Goal: Information Seeking & Learning: Find specific fact

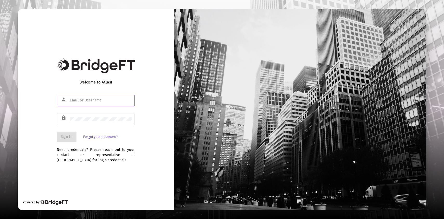
type input "[PERSON_NAME][EMAIL_ADDRESS][DOMAIN_NAME]"
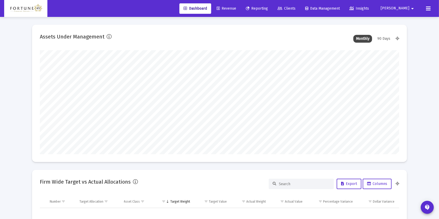
scroll to position [104, 193]
type input "[DATE]"
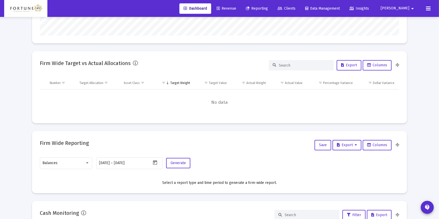
scroll to position [173, 0]
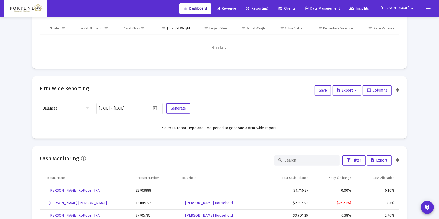
click at [88, 106] on div at bounding box center [87, 108] width 5 height 4
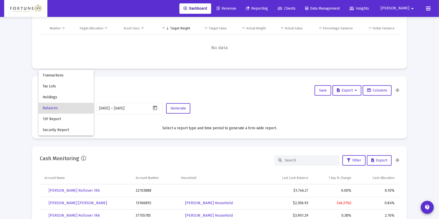
click at [219, 105] on div at bounding box center [219, 109] width 439 height 219
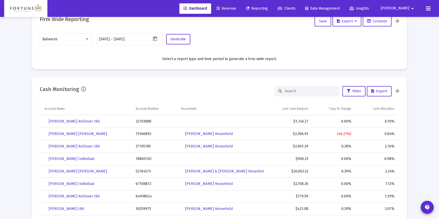
scroll to position [243, 0]
click at [345, 107] on div "7 day % Change" at bounding box center [340, 108] width 23 height 4
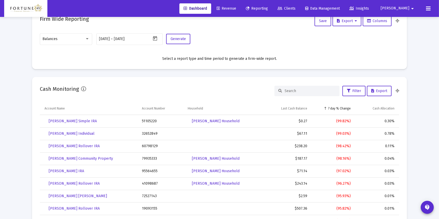
click at [345, 107] on div "7 day % Change" at bounding box center [339, 108] width 23 height 4
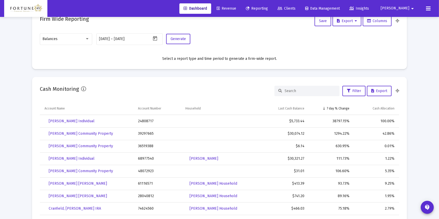
click at [385, 105] on td "Cash Allocation" at bounding box center [376, 109] width 46 height 12
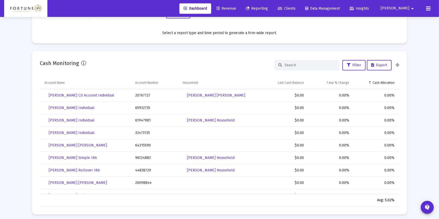
scroll to position [277, 0]
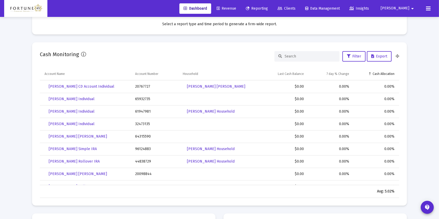
click at [384, 73] on div "Cash Allocation" at bounding box center [383, 74] width 22 height 4
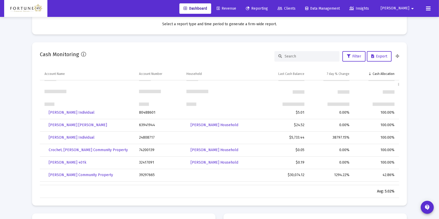
scroll to position [280, 0]
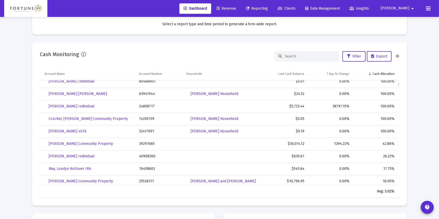
click at [142, 106] on td "24808717" at bounding box center [158, 106] width 47 height 12
copy td "24808717"
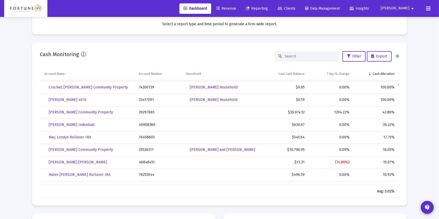
scroll to position [311, 0]
click at [148, 136] on td "76458603" at bounding box center [158, 137] width 47 height 12
copy td "76458603"
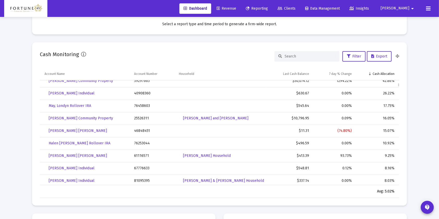
click at [137, 143] on td "76253044" at bounding box center [152, 143] width 45 height 12
copy td "76253044"
click at [143, 154] on td "61116571" at bounding box center [152, 156] width 45 height 12
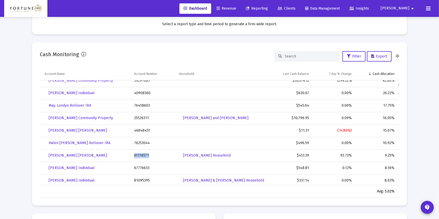
click at [143, 154] on td "61116571" at bounding box center [152, 156] width 45 height 12
copy td "61116571"
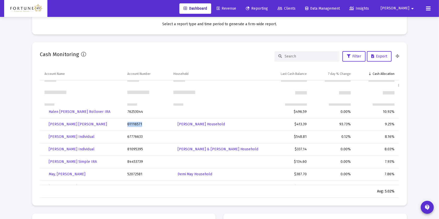
scroll to position [405, 0]
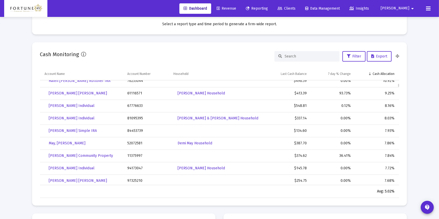
click at [135, 105] on td "67776633" at bounding box center [147, 106] width 46 height 12
copy td "67776633"
click at [132, 117] on td "81095395" at bounding box center [147, 118] width 46 height 12
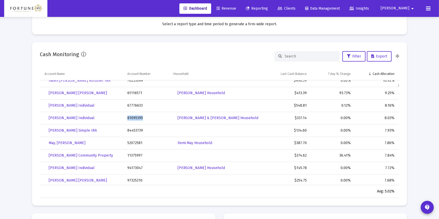
scroll to position [406, 0]
click at [132, 117] on td "81095395" at bounding box center [147, 118] width 46 height 12
copy td "81095395"
click at [132, 143] on td "52072581" at bounding box center [147, 143] width 46 height 12
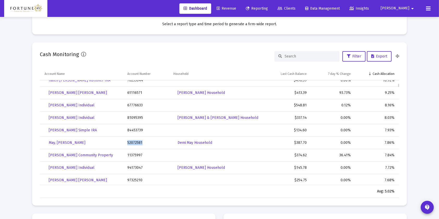
click at [132, 143] on td "52072581" at bounding box center [147, 143] width 46 height 12
click at [134, 129] on td "84453739" at bounding box center [147, 130] width 46 height 12
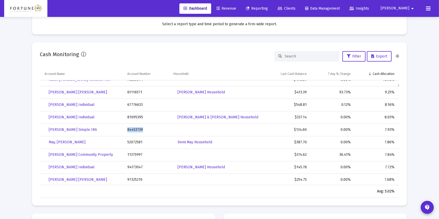
scroll to position [406, 0]
copy td "84453739"
click at [134, 141] on td "52072581" at bounding box center [147, 142] width 46 height 12
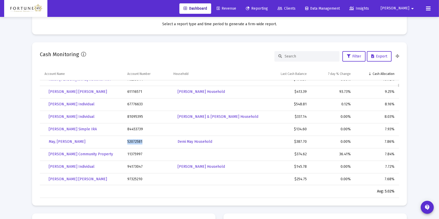
copy td "52072581"
click at [133, 153] on td "11375997" at bounding box center [147, 154] width 46 height 12
copy td "11375997"
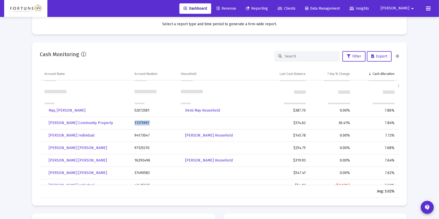
scroll to position [469, 0]
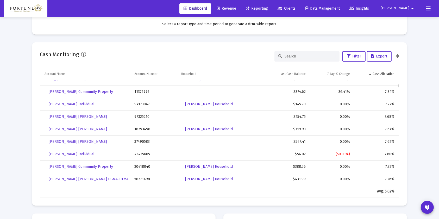
click at [141, 104] on td "94173047" at bounding box center [154, 104] width 47 height 12
copy td "94173047"
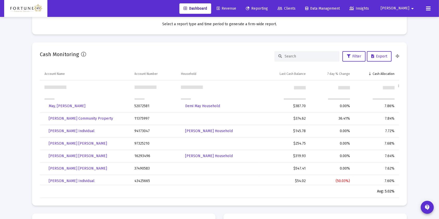
scroll to position [474, 0]
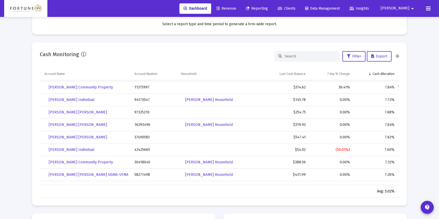
click at [143, 112] on td "97325210" at bounding box center [154, 112] width 47 height 12
click at [143, 111] on td "97325210" at bounding box center [154, 112] width 47 height 12
click at [141, 126] on td "16293496" at bounding box center [154, 124] width 47 height 12
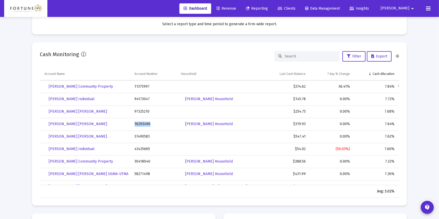
click at [141, 126] on td "16293496" at bounding box center [154, 124] width 47 height 12
click at [144, 136] on td "37490583" at bounding box center [154, 137] width 47 height 12
click at [144, 136] on td "37490583" at bounding box center [154, 136] width 47 height 12
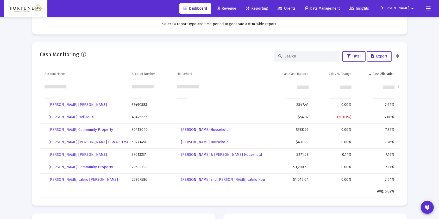
scroll to position [537, 0]
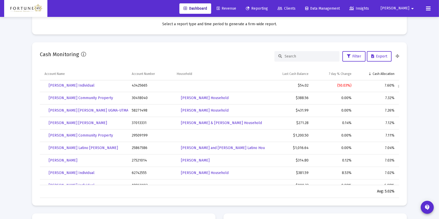
click at [142, 98] on td "30418040" at bounding box center [150, 98] width 45 height 12
click at [139, 110] on td "58271498" at bounding box center [150, 110] width 45 height 12
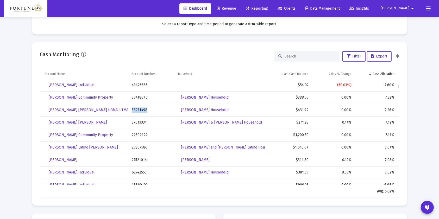
click at [139, 110] on td "58271498" at bounding box center [150, 110] width 45 height 12
click at [140, 121] on td "37013331" at bounding box center [150, 123] width 45 height 12
click at [140, 121] on td "37013331" at bounding box center [150, 122] width 45 height 12
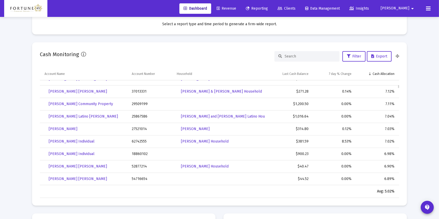
click at [140, 103] on td "29509199" at bounding box center [150, 104] width 45 height 12
click at [140, 116] on td "25867586" at bounding box center [150, 116] width 45 height 12
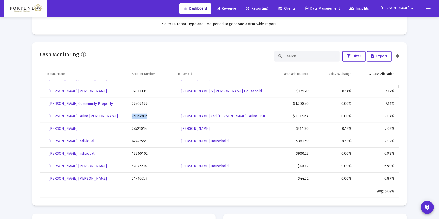
scroll to position [570, 0]
click at [140, 129] on td "27521014" at bounding box center [150, 128] width 45 height 12
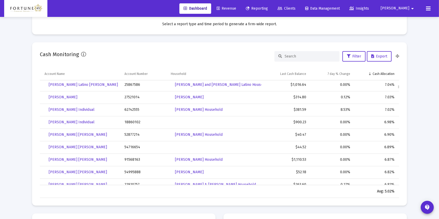
click at [133, 108] on td "62742555" at bounding box center [144, 110] width 46 height 12
click at [133, 108] on td "62742555" at bounding box center [144, 109] width 46 height 12
click at [134, 121] on td "18860102" at bounding box center [144, 122] width 46 height 12
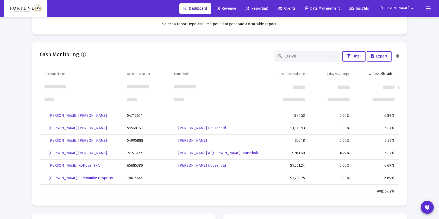
scroll to position [664, 0]
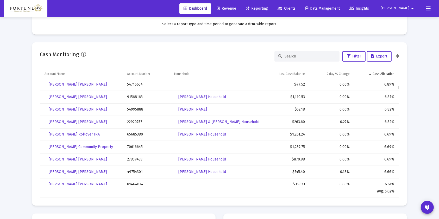
click at [133, 95] on td "91568163" at bounding box center [146, 97] width 47 height 12
click at [134, 109] on td "54995888" at bounding box center [146, 109] width 47 height 12
click at [138, 121] on td "22920757" at bounding box center [146, 122] width 47 height 12
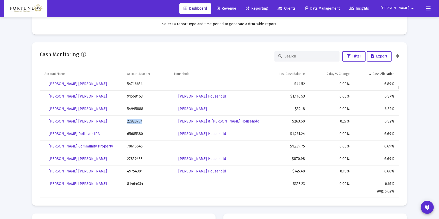
scroll to position [664, 0]
click at [138, 121] on td "22920757" at bounding box center [146, 121] width 47 height 12
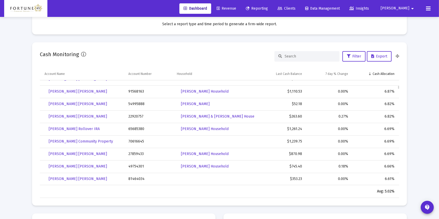
scroll to position [669, 0]
click at [135, 114] on td "22920757" at bounding box center [146, 116] width 47 height 12
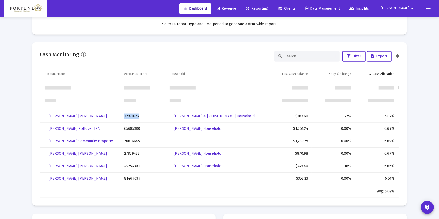
scroll to position [701, 0]
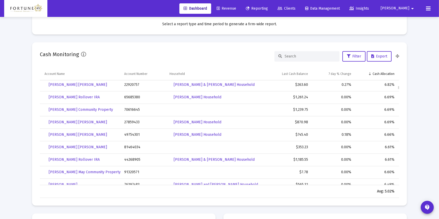
click at [133, 98] on td "65685380" at bounding box center [143, 97] width 45 height 12
click at [133, 108] on td "70616645" at bounding box center [143, 109] width 45 height 12
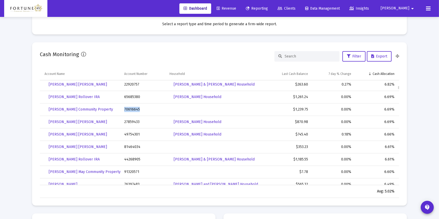
click at [133, 108] on td "70616645" at bounding box center [143, 109] width 45 height 12
click at [129, 121] on td "27859433" at bounding box center [143, 122] width 45 height 12
click at [128, 136] on td "49754301" at bounding box center [143, 134] width 45 height 12
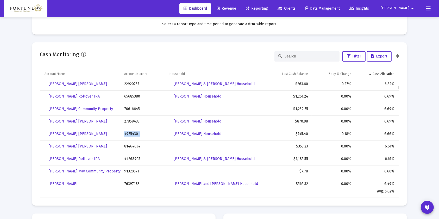
click at [128, 136] on td "49754301" at bounding box center [143, 134] width 45 height 12
click at [130, 107] on td "70616645" at bounding box center [143, 109] width 45 height 12
click at [131, 119] on td "27859433" at bounding box center [143, 121] width 45 height 12
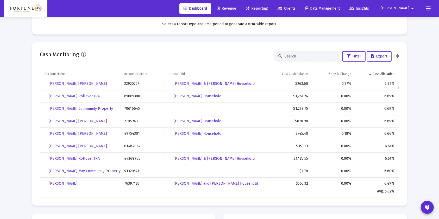
scroll to position [702, 0]
click at [131, 119] on td "27859433" at bounding box center [143, 121] width 45 height 12
click at [127, 134] on td "49754301" at bounding box center [143, 133] width 45 height 12
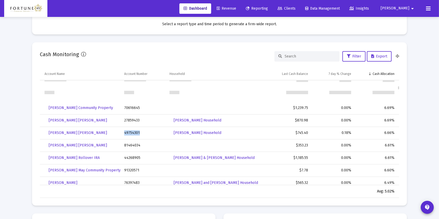
scroll to position [734, 0]
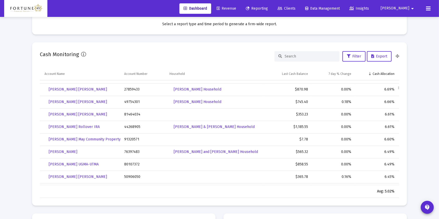
click at [133, 126] on td "44268905" at bounding box center [143, 127] width 45 height 12
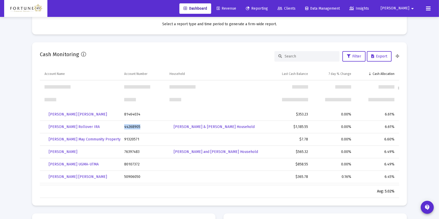
scroll to position [765, 0]
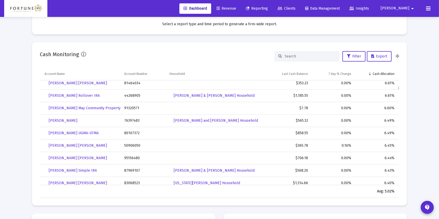
click at [131, 131] on td "80107372" at bounding box center [143, 133] width 45 height 12
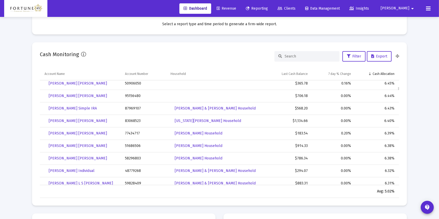
scroll to position [828, 0]
click at [135, 121] on td "83068523" at bounding box center [144, 121] width 46 height 12
click at [135, 121] on td "83068523" at bounding box center [144, 120] width 46 height 12
click at [129, 145] on td "51686506" at bounding box center [144, 145] width 46 height 12
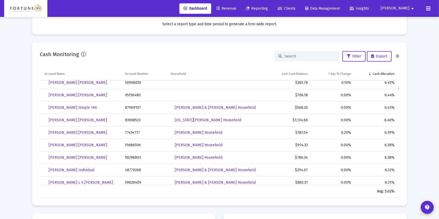
scroll to position [828, 0]
click at [129, 145] on td "51686506" at bounding box center [144, 145] width 46 height 12
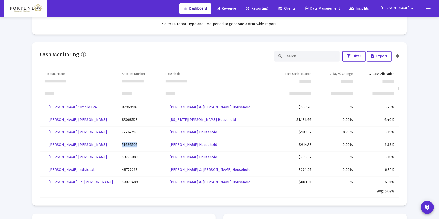
scroll to position [859, 0]
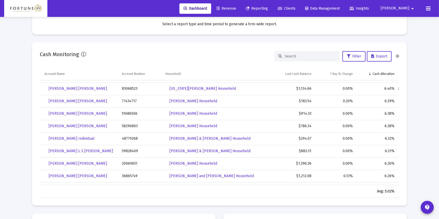
click at [129, 124] on td "58296803" at bounding box center [140, 126] width 44 height 12
click at [132, 151] on td "59828409" at bounding box center [140, 151] width 44 height 12
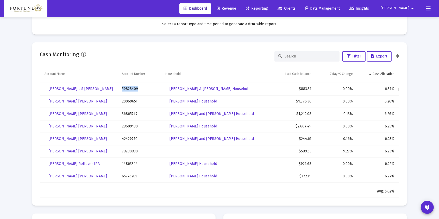
scroll to position [922, 0]
click at [130, 101] on td "20069651" at bounding box center [140, 101] width 44 height 12
click at [129, 114] on td "36865749" at bounding box center [140, 113] width 44 height 12
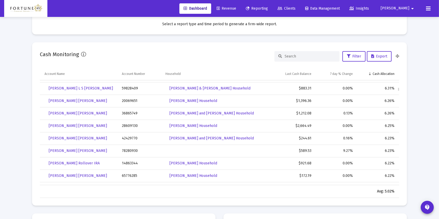
scroll to position [922, 0]
click at [129, 114] on td "36865749" at bounding box center [140, 113] width 44 height 12
click at [132, 124] on td "28609130" at bounding box center [140, 125] width 44 height 12
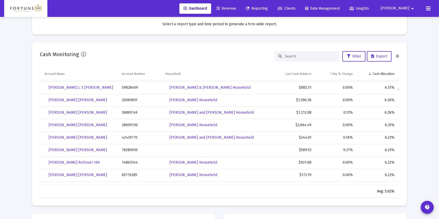
click at [123, 149] on td "78280930" at bounding box center [140, 150] width 44 height 12
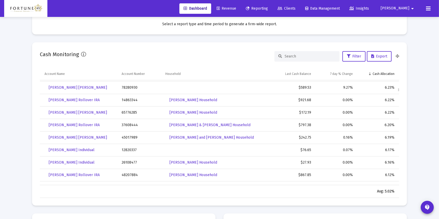
click at [127, 98] on td "14863344" at bounding box center [140, 100] width 44 height 12
click at [127, 98] on td "14863344" at bounding box center [140, 99] width 44 height 12
click at [128, 124] on td "37608444" at bounding box center [140, 124] width 44 height 12
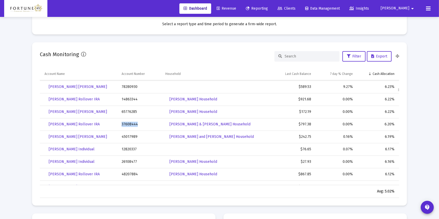
click at [128, 124] on td "37608444" at bounding box center [140, 124] width 44 height 12
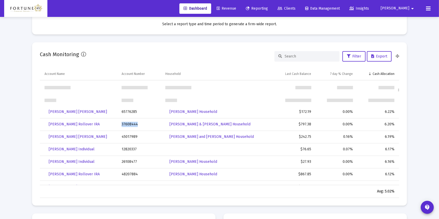
scroll to position [1017, 0]
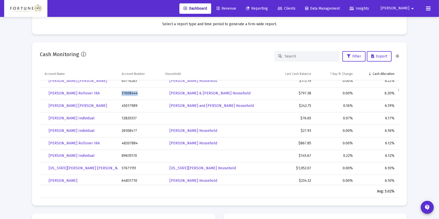
click at [125, 142] on td "48207884" at bounding box center [140, 143] width 44 height 12
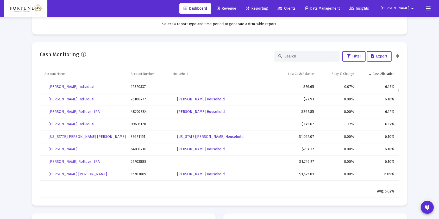
click at [138, 136] on td "37671151" at bounding box center [148, 137] width 42 height 12
click at [138, 136] on td "37671151" at bounding box center [148, 136] width 42 height 12
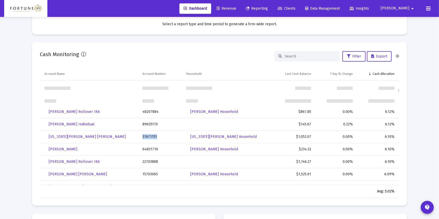
scroll to position [1080, 0]
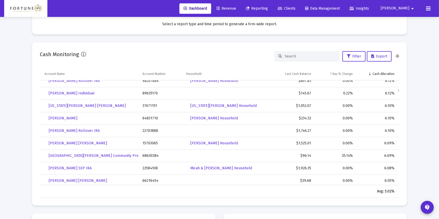
click at [152, 131] on td "22703888" at bounding box center [161, 131] width 44 height 12
click at [152, 131] on td "22703888" at bounding box center [161, 130] width 44 height 12
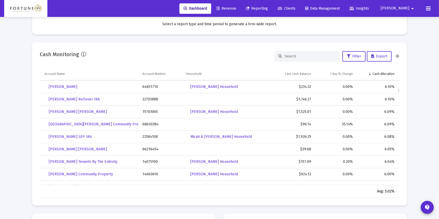
click at [153, 110] on td "15703065" at bounding box center [161, 112] width 44 height 12
click at [153, 110] on td "15703065" at bounding box center [161, 111] width 44 height 12
click at [147, 134] on td "22584108" at bounding box center [161, 136] width 44 height 12
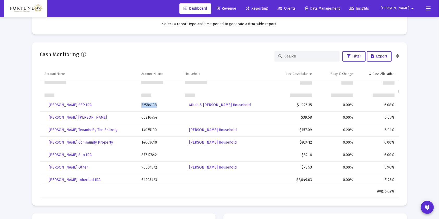
scroll to position [1174, 0]
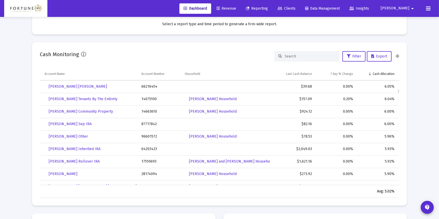
click at [147, 109] on td "14663610" at bounding box center [159, 111] width 43 height 12
click at [147, 145] on td "64203423" at bounding box center [159, 148] width 43 height 12
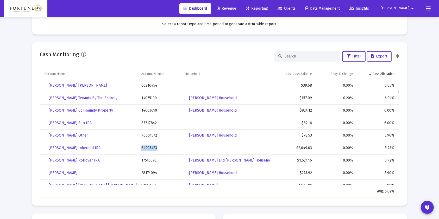
click at [147, 145] on td "64203423" at bounding box center [159, 148] width 43 height 12
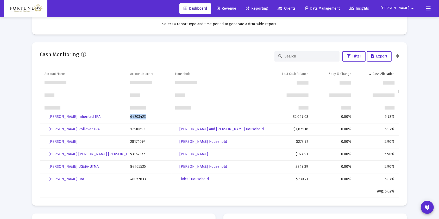
scroll to position [1237, 0]
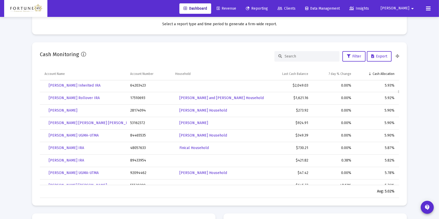
click at [141, 98] on td "17510693" at bounding box center [148, 98] width 45 height 12
click at [137, 121] on td "53162372" at bounding box center [148, 123] width 45 height 12
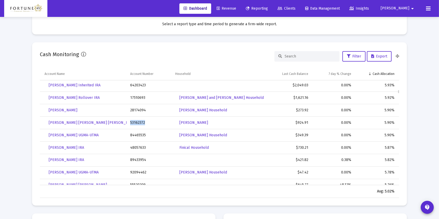
click at [137, 121] on td "53162372" at bounding box center [148, 123] width 45 height 12
click at [139, 146] on td "48057633" at bounding box center [148, 147] width 45 height 12
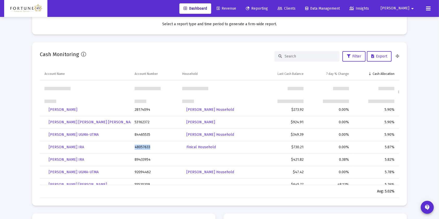
scroll to position [1269, 0]
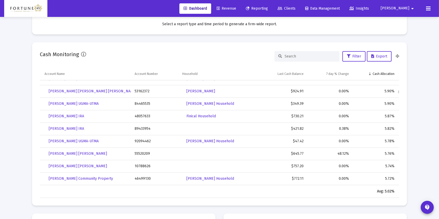
click at [141, 153] on td "55520209" at bounding box center [155, 154] width 48 height 12
click at [141, 153] on td "55520209" at bounding box center [155, 153] width 48 height 12
click at [141, 166] on td "10788626" at bounding box center [155, 166] width 48 height 12
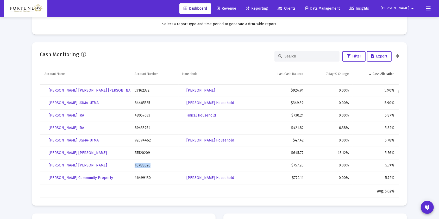
click at [141, 166] on td "10788626" at bounding box center [155, 165] width 48 height 12
click at [143, 177] on td "46499130" at bounding box center [155, 178] width 48 height 12
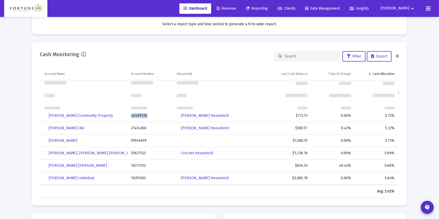
scroll to position [1363, 0]
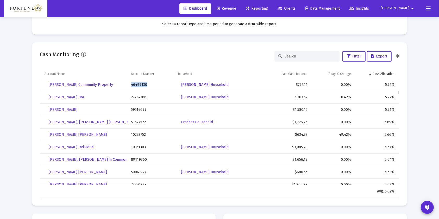
click at [137, 107] on td "59514699" at bounding box center [151, 110] width 46 height 12
